Goal: Information Seeking & Learning: Check status

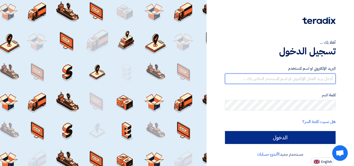
type input "[EMAIL_ADDRESS][DOMAIN_NAME]"
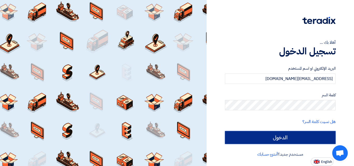
click at [288, 144] on input "الدخول" at bounding box center [280, 137] width 111 height 13
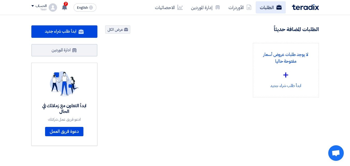
click at [277, 7] on icon at bounding box center [278, 7] width 5 height 5
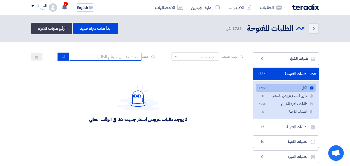
click at [97, 59] on input at bounding box center [105, 57] width 73 height 8
type input "911"
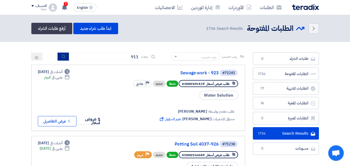
click at [63, 56] on use "submit" at bounding box center [63, 56] width 3 height 3
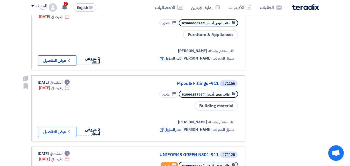
scroll to position [285, 0]
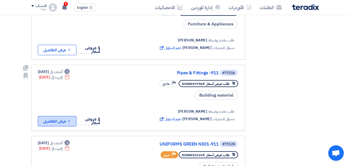
click at [51, 122] on button "Check details عرض التفاصيل" at bounding box center [57, 121] width 39 height 10
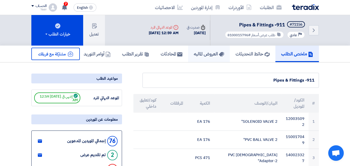
click at [205, 53] on h5 "العروض الماليه" at bounding box center [209, 54] width 30 height 6
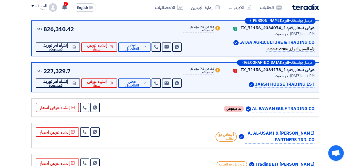
scroll to position [78, 0]
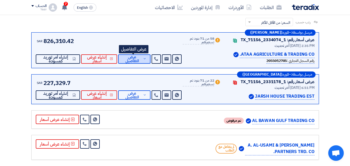
click at [141, 58] on button "عرض التفاصيل" at bounding box center [134, 58] width 32 height 9
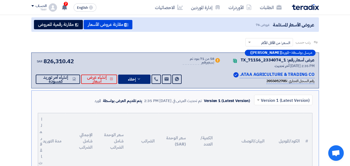
scroll to position [0, 0]
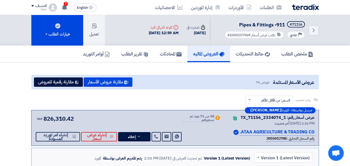
click at [171, 130] on div "SAR 826,310.42 Send Message Send Message" at bounding box center [109, 128] width 147 height 27
click at [174, 119] on div "SAR 826,310.42 Send Message Send Message" at bounding box center [109, 128] width 147 height 27
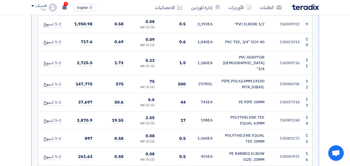
scroll to position [363, 0]
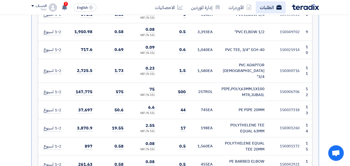
click at [262, 6] on link "الطلبات" at bounding box center [271, 7] width 30 height 12
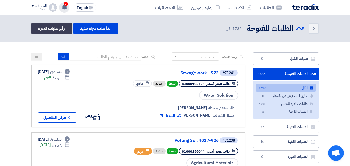
click at [67, 8] on icon at bounding box center [65, 7] width 6 height 6
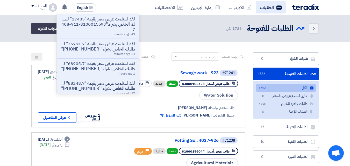
click at [265, 9] on link "الطلبات" at bounding box center [271, 7] width 30 height 12
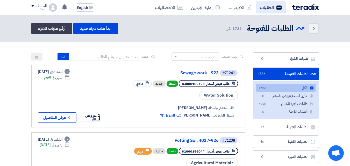
click at [275, 8] on link "الطلبات" at bounding box center [271, 7] width 30 height 12
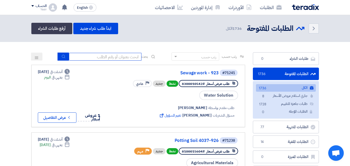
click at [128, 56] on input at bounding box center [105, 57] width 73 height 8
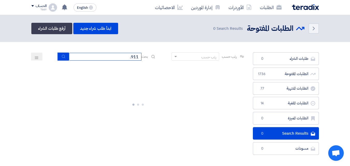
type input "911"
click at [64, 57] on icon "submit" at bounding box center [63, 56] width 4 height 4
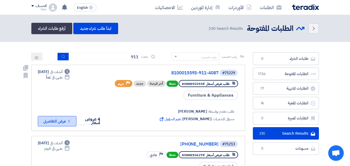
click at [65, 123] on button "Check details عرض التفاصيل" at bounding box center [57, 121] width 39 height 10
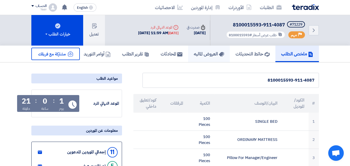
click at [196, 56] on h5 "العروض الماليه" at bounding box center [209, 54] width 30 height 6
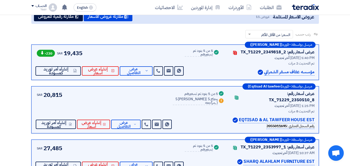
scroll to position [78, 0]
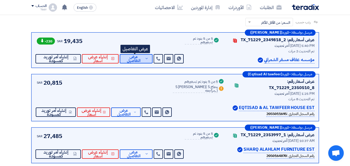
click at [134, 60] on span "عرض التفاصيل" at bounding box center [134, 59] width 20 height 8
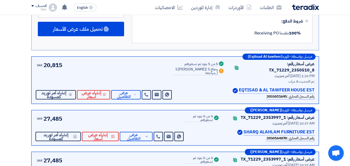
scroll to position [389, 0]
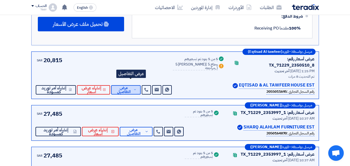
click at [132, 86] on span "عرض التفاصيل" at bounding box center [123, 90] width 17 height 8
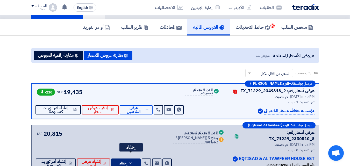
scroll to position [26, 0]
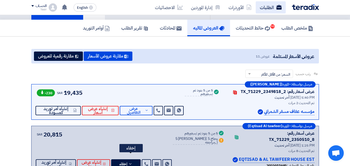
click at [272, 9] on link "الطلبات" at bounding box center [271, 7] width 30 height 12
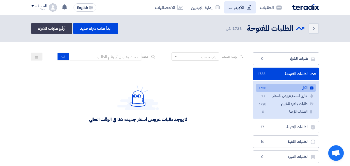
click at [237, 10] on link "الأوردرات" at bounding box center [239, 7] width 31 height 12
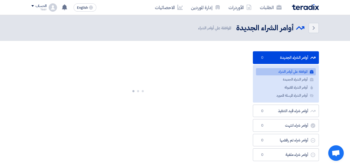
click at [200, 14] on div "الطلبات الأوردرات إدارة الموردين الاحصائيات English EN لقد استلمت عرض سعر بقيمه…" at bounding box center [174, 7] width 295 height 15
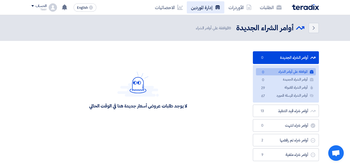
click at [198, 10] on link "إدارة الموردين" at bounding box center [206, 7] width 38 height 12
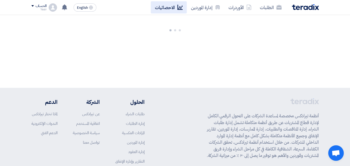
click at [169, 12] on link "الاحصائيات" at bounding box center [169, 7] width 36 height 12
